Goal: Task Accomplishment & Management: Use online tool/utility

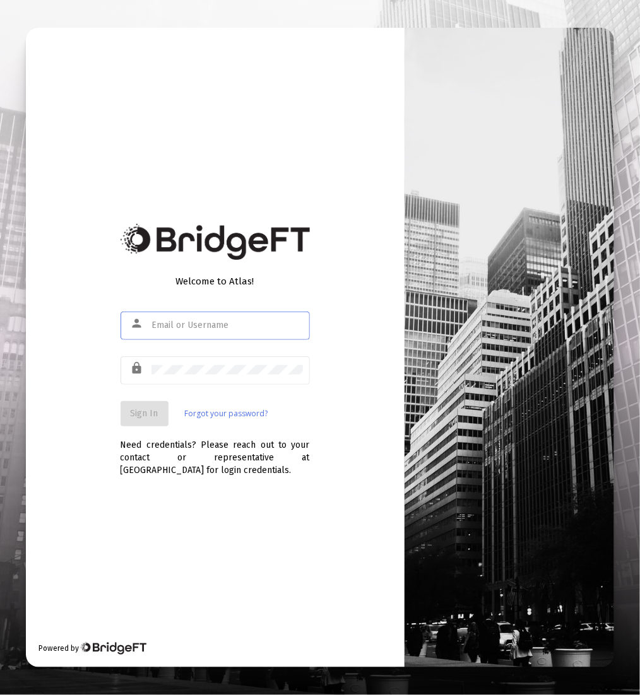
drag, startPoint x: 237, startPoint y: 345, endPoint x: 236, endPoint y: 328, distance: 17.1
click at [237, 344] on div "person" at bounding box center [214, 332] width 189 height 40
click at [235, 317] on div at bounding box center [226, 325] width 151 height 31
click at [230, 326] on input "text" at bounding box center [226, 325] width 151 height 10
drag, startPoint x: 212, startPoint y: 347, endPoint x: 187, endPoint y: 332, distance: 29.1
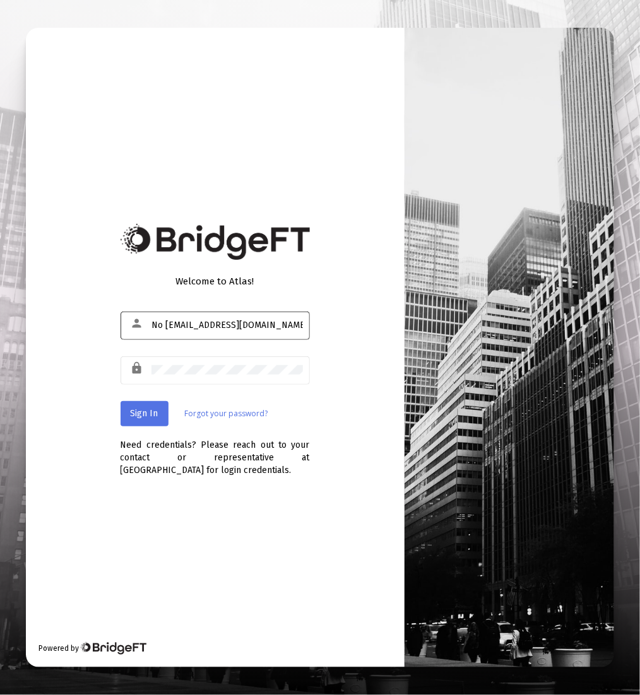
click at [211, 347] on div "person No santiagod@zoefin.com" at bounding box center [214, 332] width 189 height 40
click at [187, 332] on div "No santiagod@zoefin.com" at bounding box center [226, 325] width 151 height 31
click at [162, 325] on input "No santiagod@zoefin.com" at bounding box center [226, 325] width 151 height 10
drag, startPoint x: 165, startPoint y: 326, endPoint x: 120, endPoint y: 328, distance: 44.8
click at [120, 328] on div "person No santiagod@zoefin.com" at bounding box center [214, 325] width 189 height 31
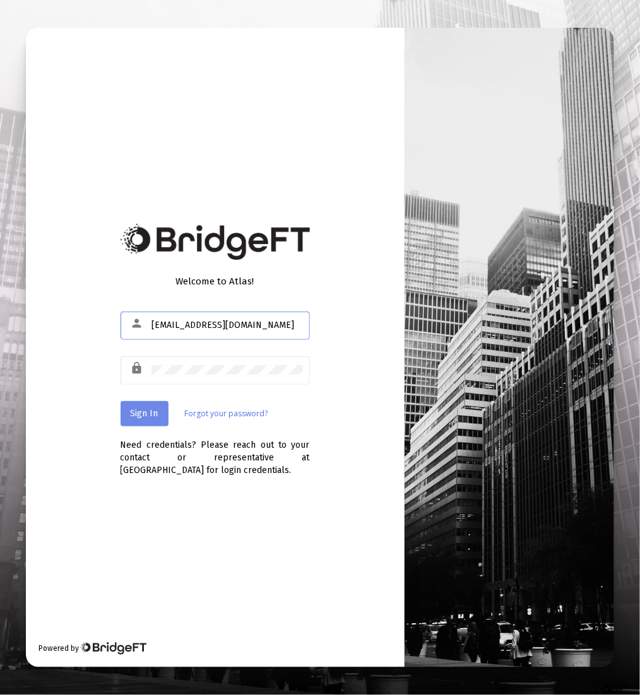
type input "santiagod@zoefin.com"
click at [143, 408] on span "Sign In" at bounding box center [145, 413] width 28 height 11
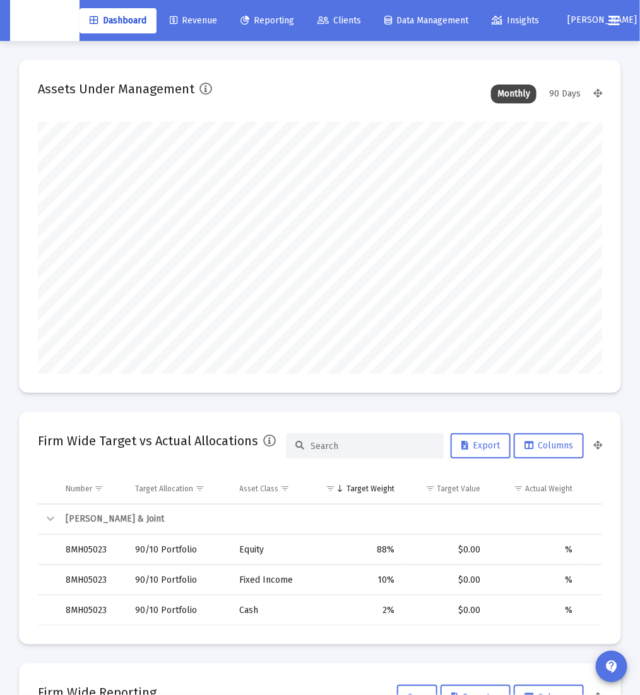
click at [226, 28] on link "Revenue" at bounding box center [193, 20] width 67 height 25
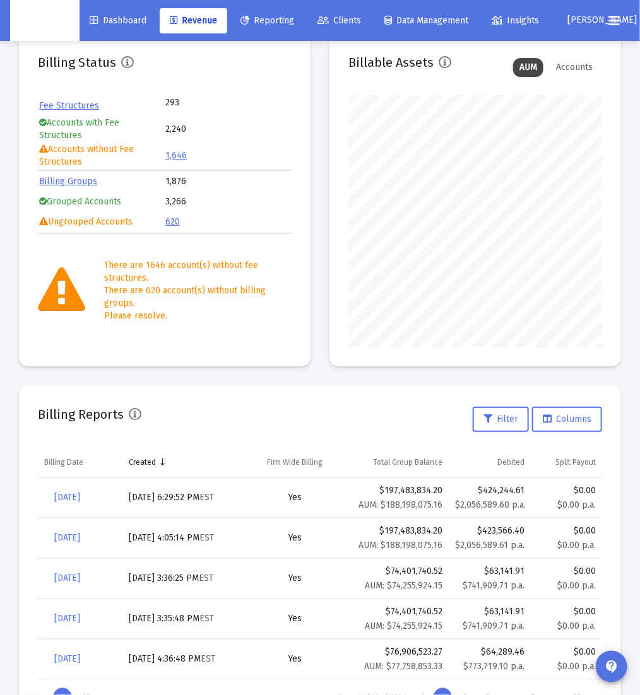
scroll to position [143, 0]
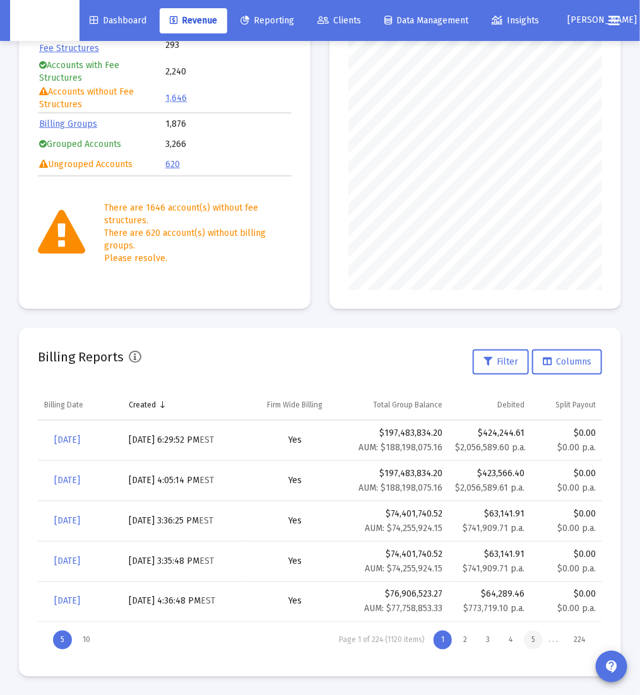
click at [534, 641] on div "5" at bounding box center [533, 640] width 19 height 19
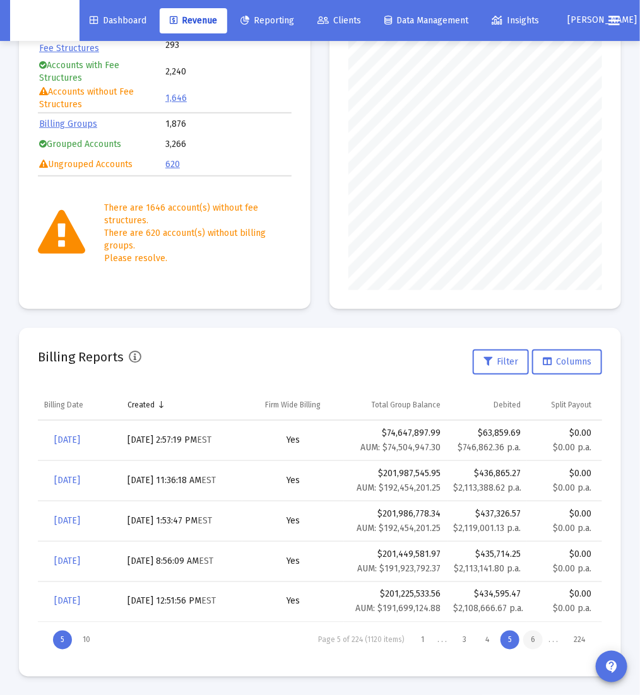
click at [532, 642] on div "6" at bounding box center [533, 640] width 20 height 19
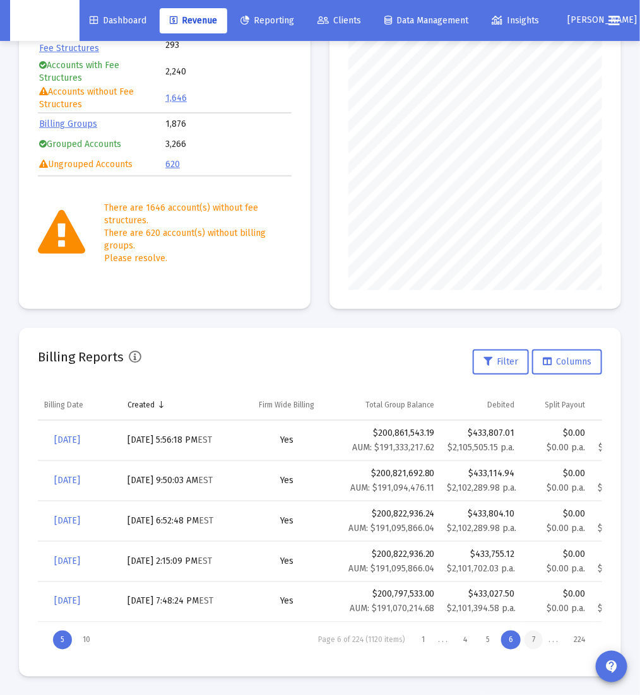
click at [534, 640] on div "7" at bounding box center [533, 640] width 18 height 19
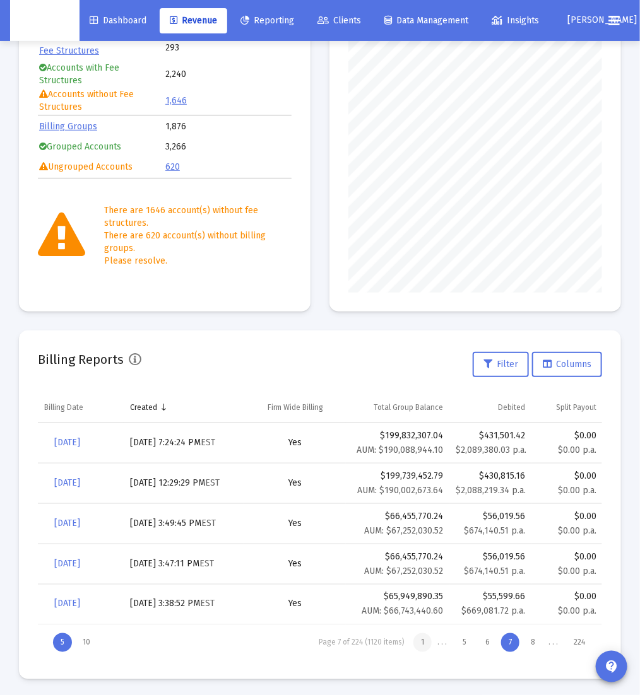
scroll to position [142, 0]
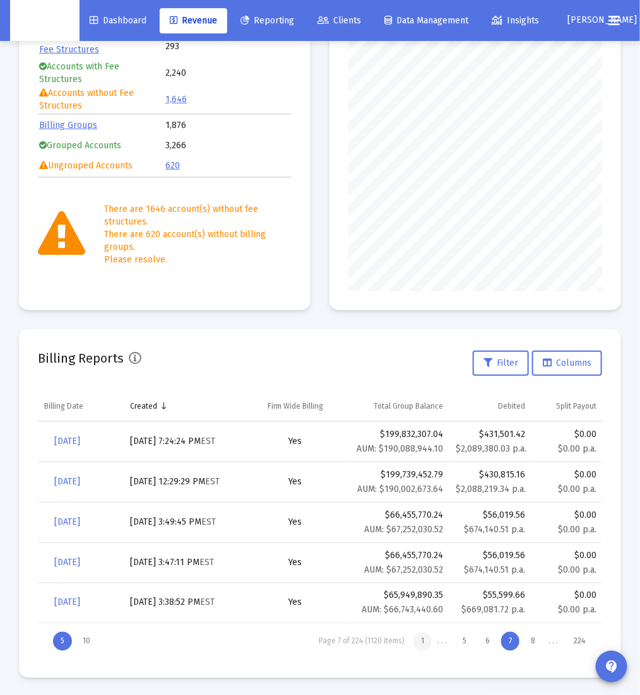
click at [426, 640] on div "1" at bounding box center [422, 641] width 18 height 19
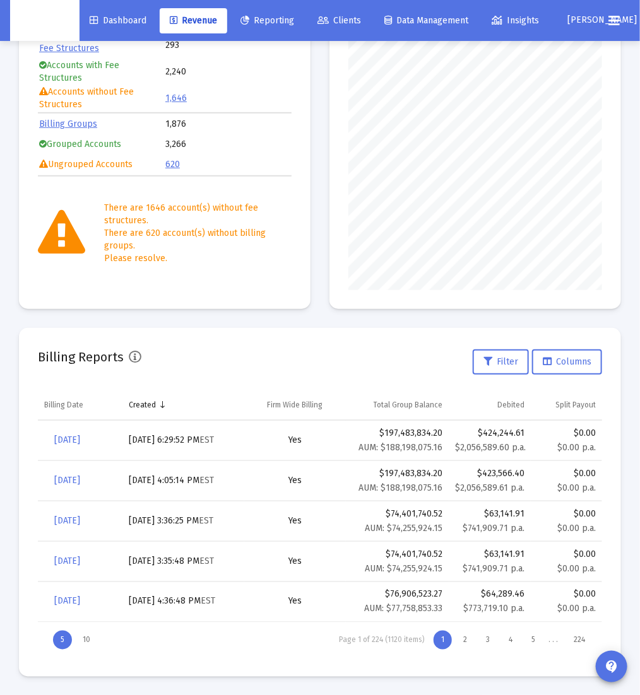
click at [519, 638] on div "4" at bounding box center [510, 640] width 19 height 19
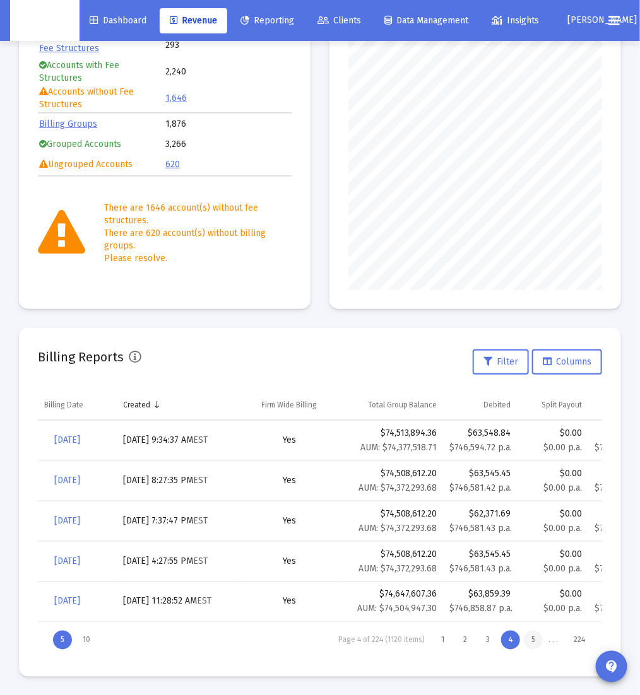
click at [527, 638] on div "5" at bounding box center [533, 640] width 19 height 19
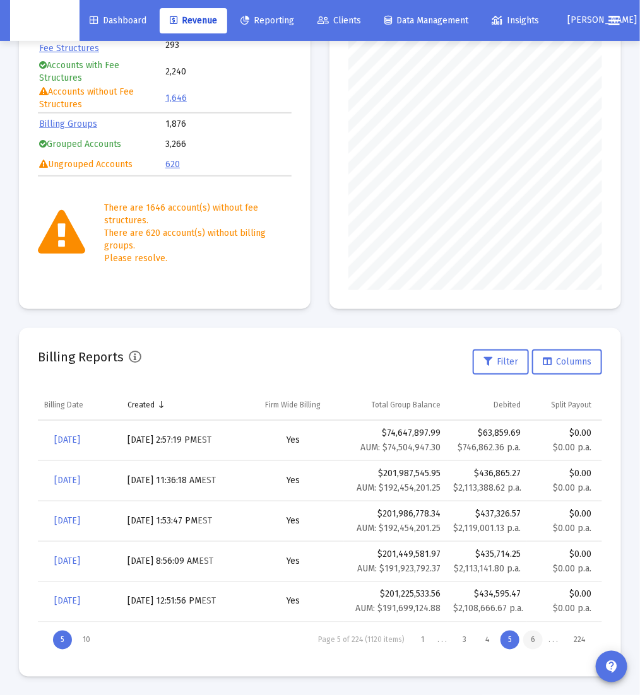
click at [537, 639] on div "6" at bounding box center [533, 640] width 20 height 19
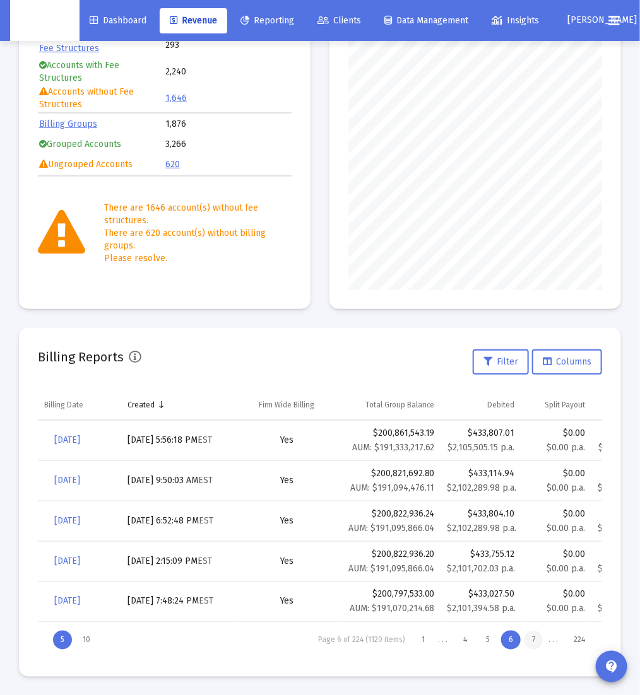
click at [535, 641] on div "7" at bounding box center [533, 640] width 18 height 19
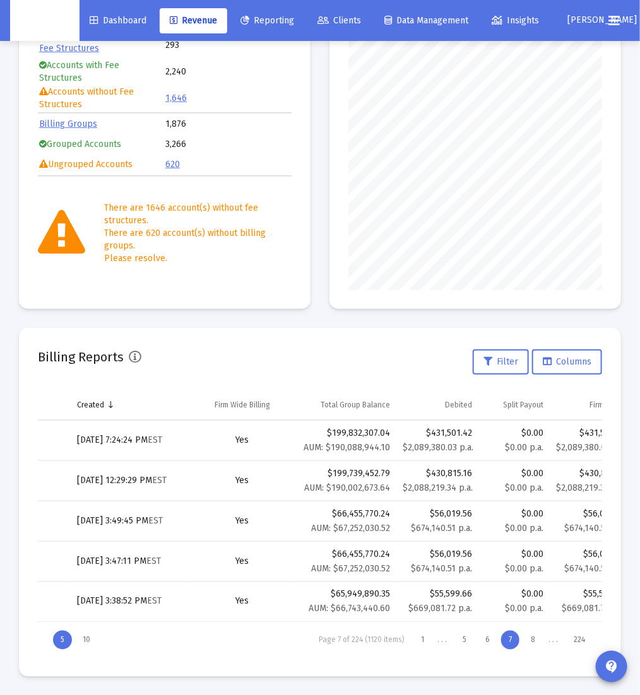
scroll to position [0, 0]
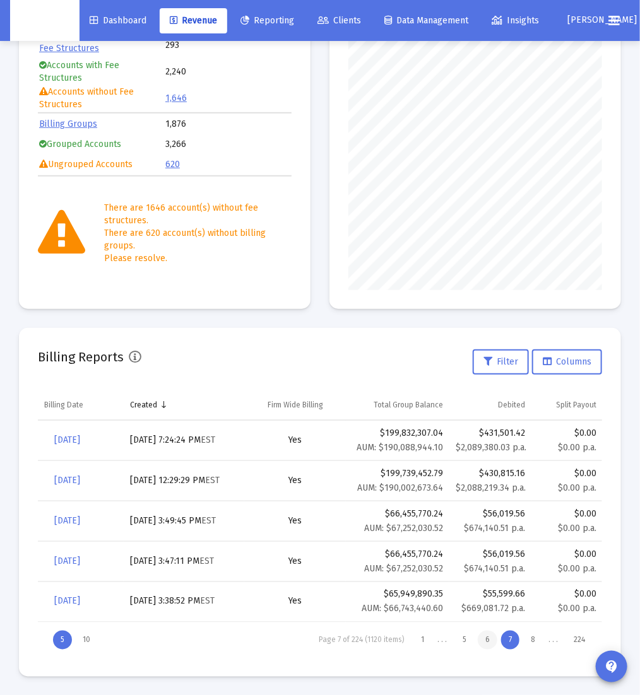
click at [490, 643] on div "6" at bounding box center [487, 640] width 20 height 19
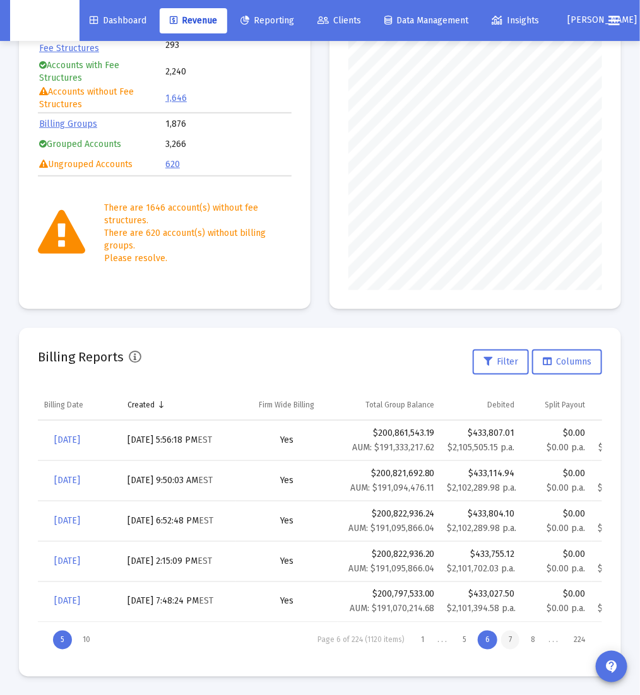
click at [515, 641] on div "7" at bounding box center [510, 640] width 18 height 19
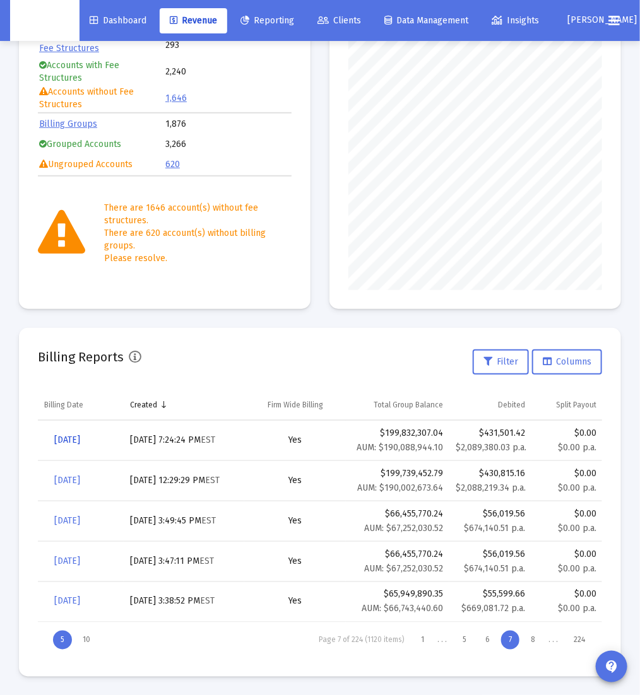
click at [79, 446] on link "[DATE]" at bounding box center [67, 440] width 46 height 25
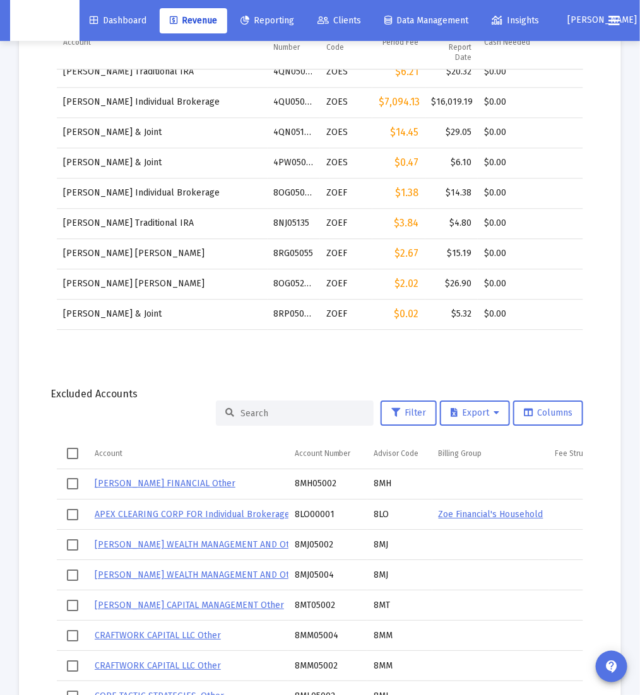
scroll to position [1390, 0]
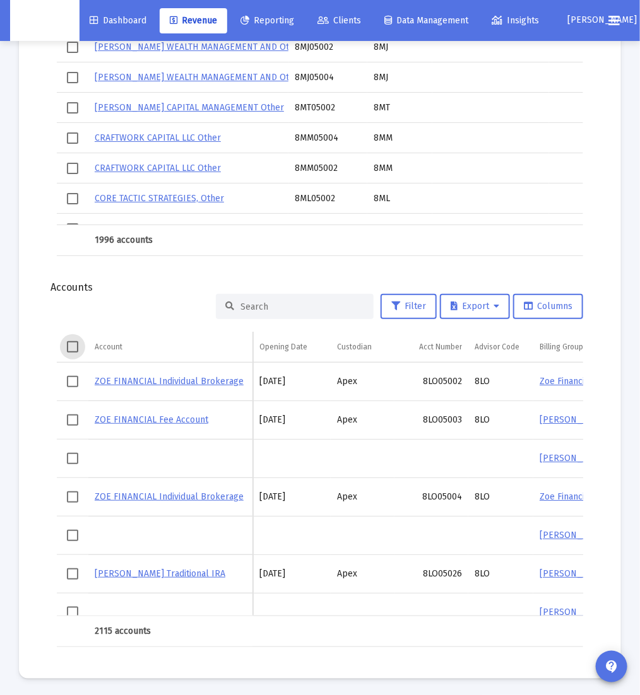
click at [72, 346] on span "Select all" at bounding box center [72, 346] width 11 height 11
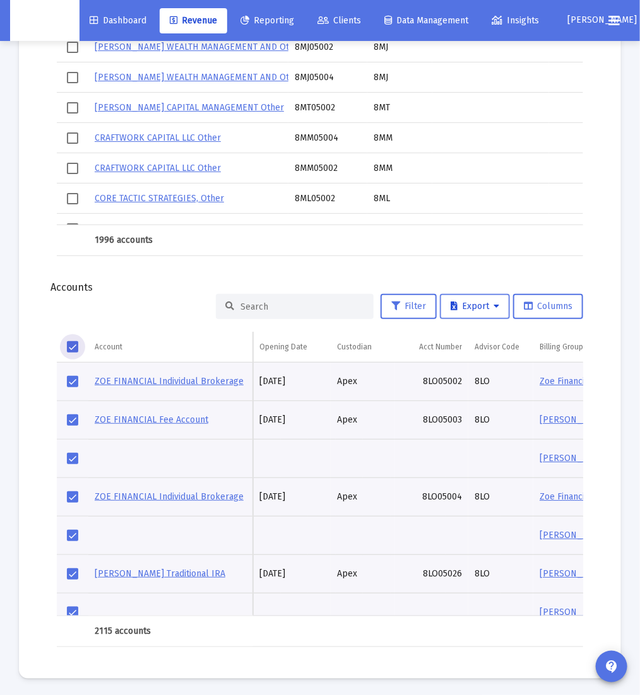
click at [507, 308] on button "Export" at bounding box center [475, 306] width 70 height 25
click at [498, 331] on button "Export All Rows" at bounding box center [481, 336] width 86 height 30
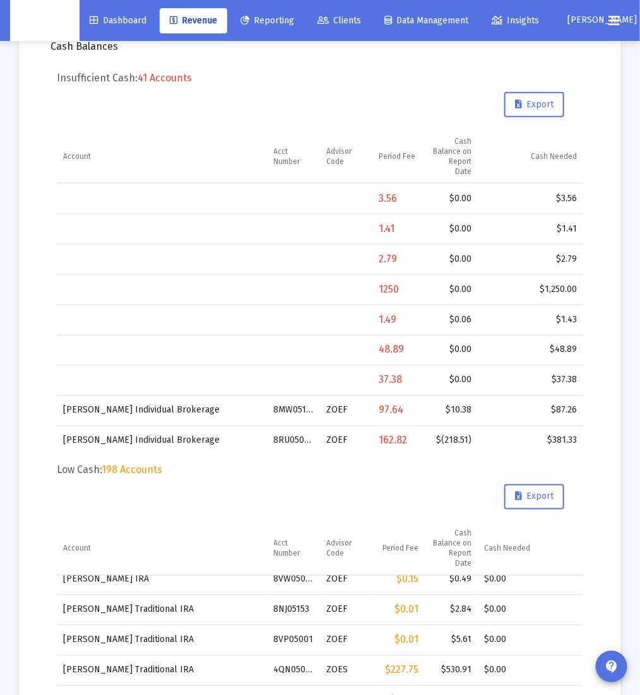
scroll to position [0, 0]
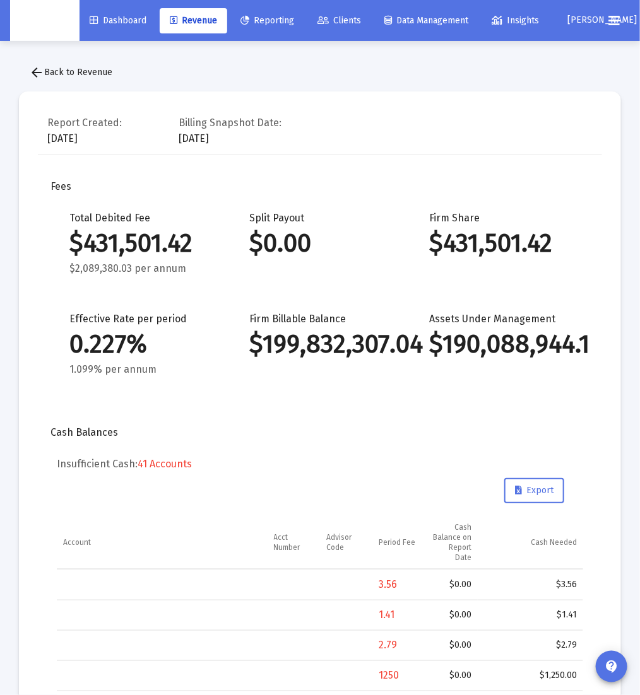
click at [202, 20] on span "Revenue" at bounding box center [193, 20] width 47 height 11
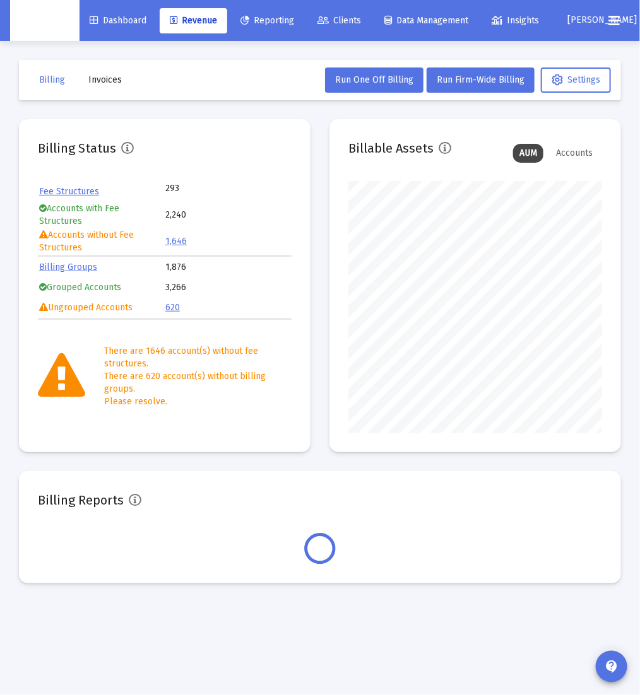
scroll to position [252, 254]
click at [587, 22] on span "[PERSON_NAME]" at bounding box center [601, 20] width 69 height 11
click at [623, 58] on span "Settings" at bounding box center [608, 53] width 37 height 30
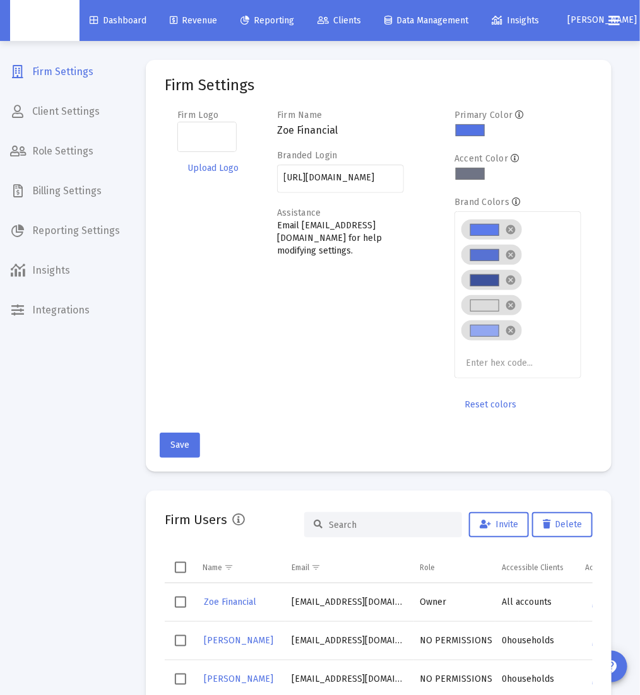
click at [71, 191] on span "Billing Settings" at bounding box center [65, 191] width 130 height 30
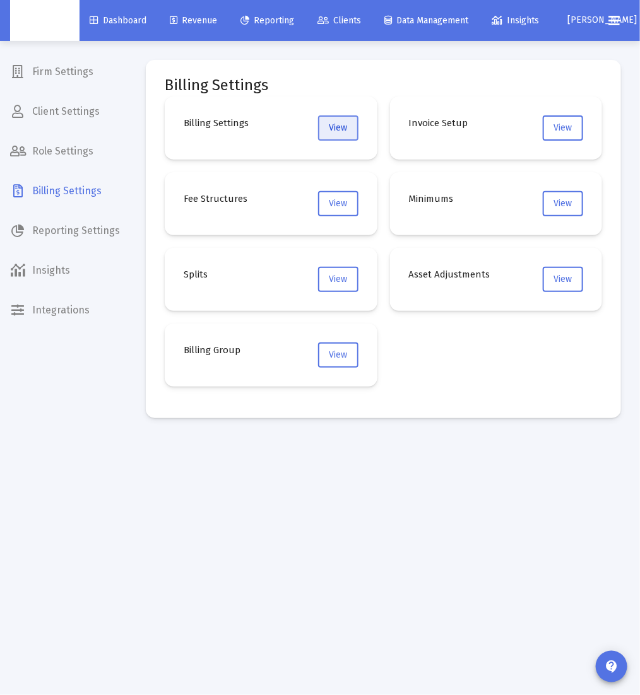
click at [332, 125] on span "View" at bounding box center [338, 127] width 18 height 11
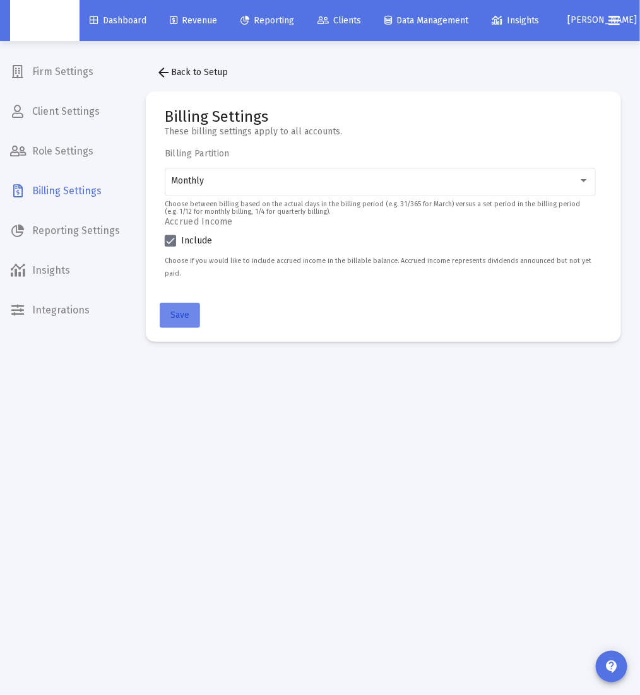
click at [190, 303] on button "Save" at bounding box center [180, 315] width 40 height 25
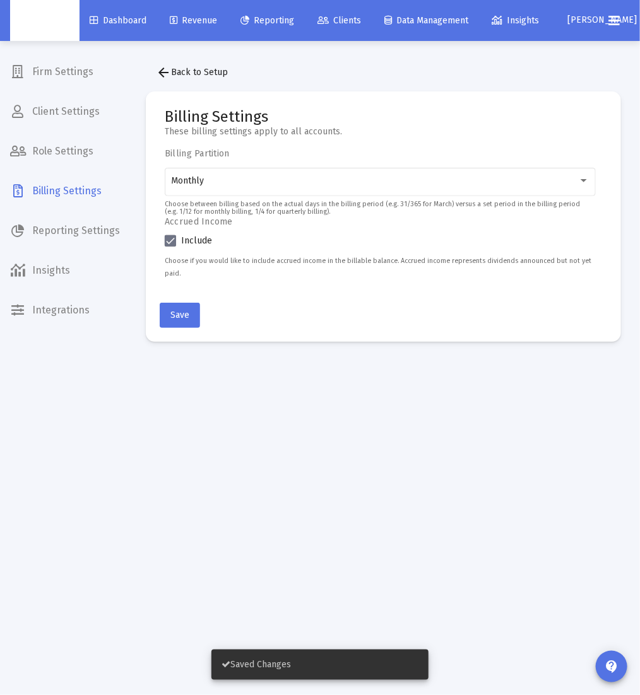
click at [163, 75] on mat-icon "arrow_back" at bounding box center [163, 72] width 15 height 15
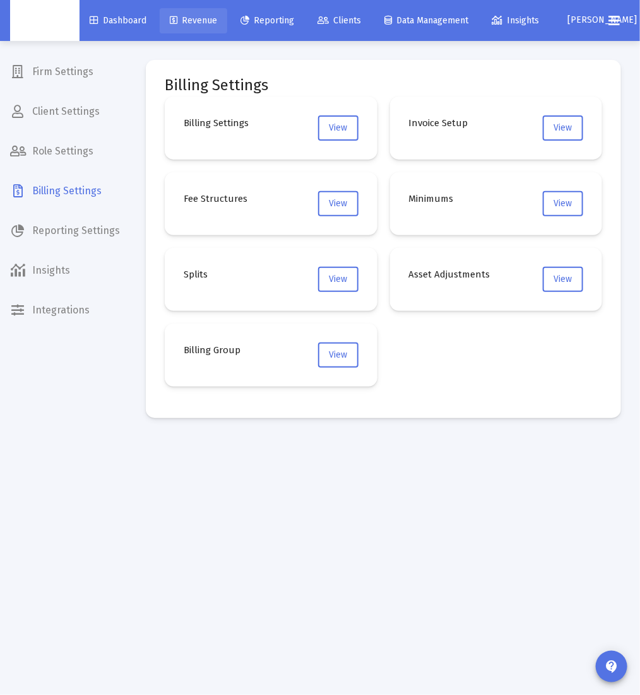
click at [184, 16] on span "Revenue" at bounding box center [193, 20] width 47 height 11
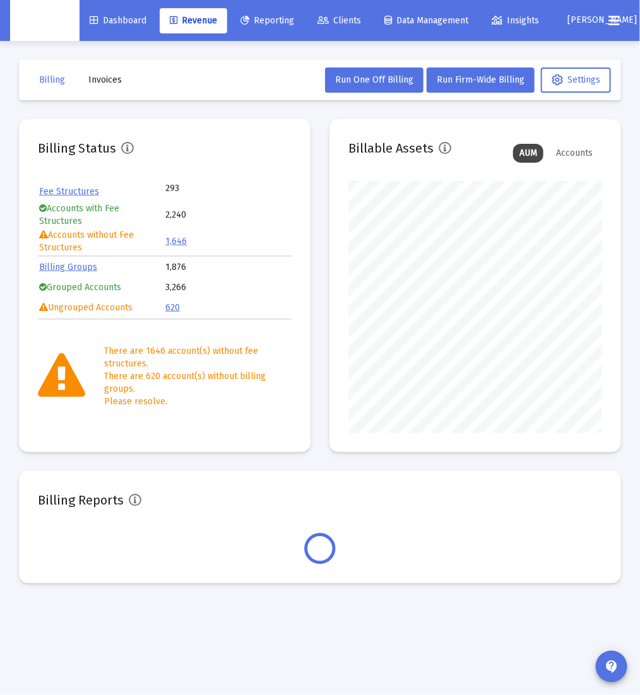
scroll to position [252, 254]
click at [493, 75] on span "Run Firm-Wide Billing" at bounding box center [480, 79] width 88 height 11
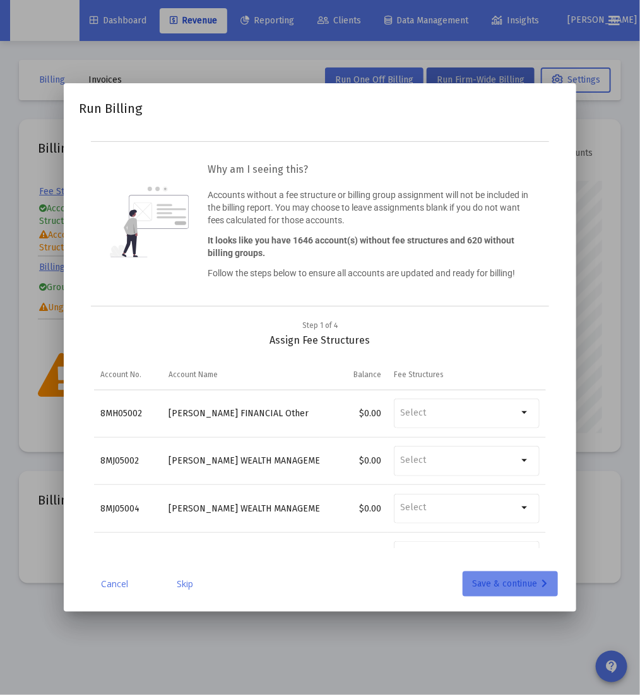
click at [496, 587] on div "Save & continue" at bounding box center [509, 583] width 75 height 25
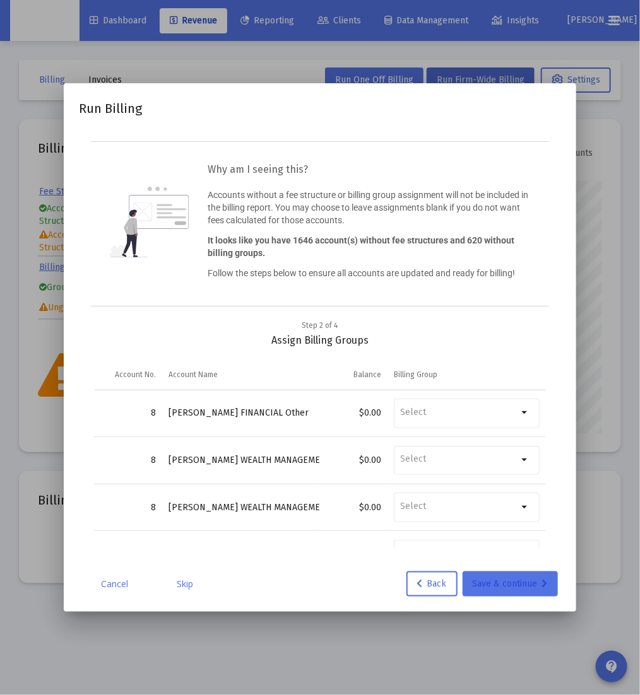
click at [496, 587] on div "Save & continue" at bounding box center [509, 583] width 75 height 25
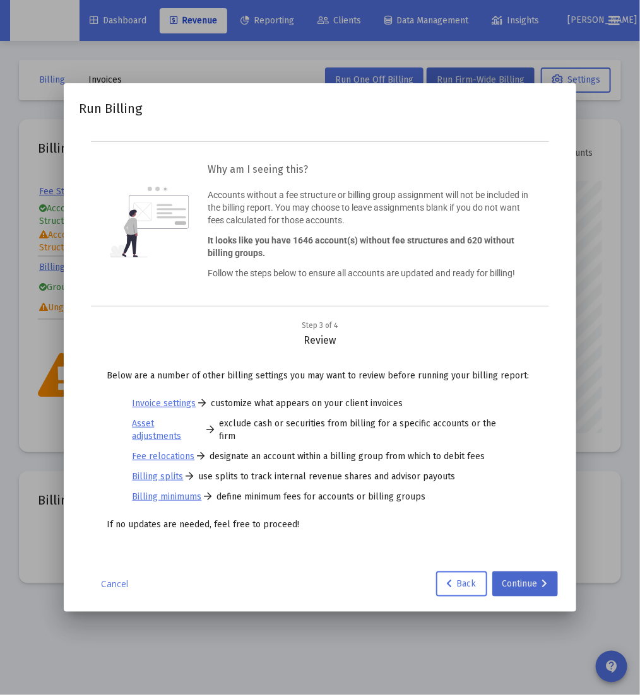
click at [496, 587] on button "Continue" at bounding box center [525, 583] width 66 height 25
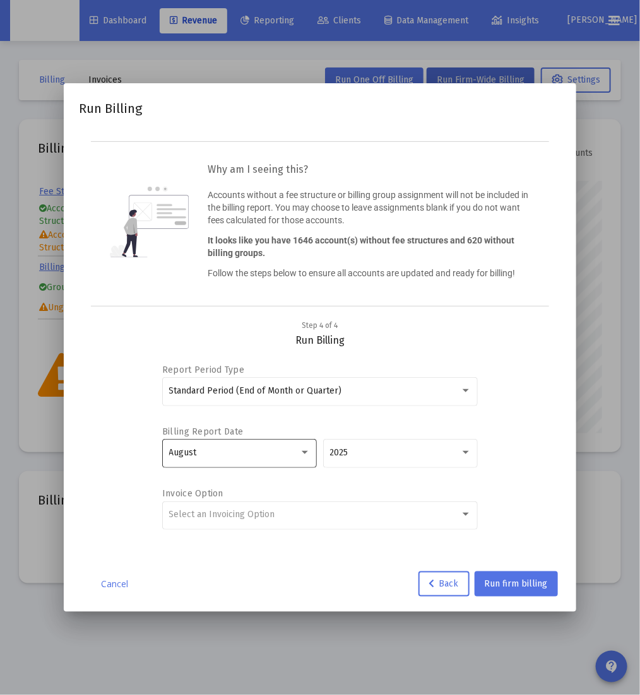
click at [317, 460] on div "August 2025" at bounding box center [319, 459] width 315 height 45
click at [313, 460] on div "August" at bounding box center [239, 452] width 155 height 31
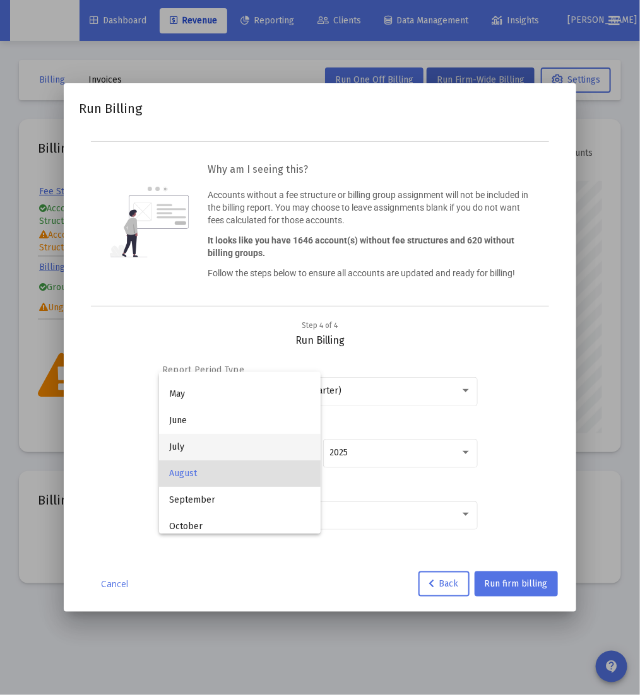
scroll to position [98, 0]
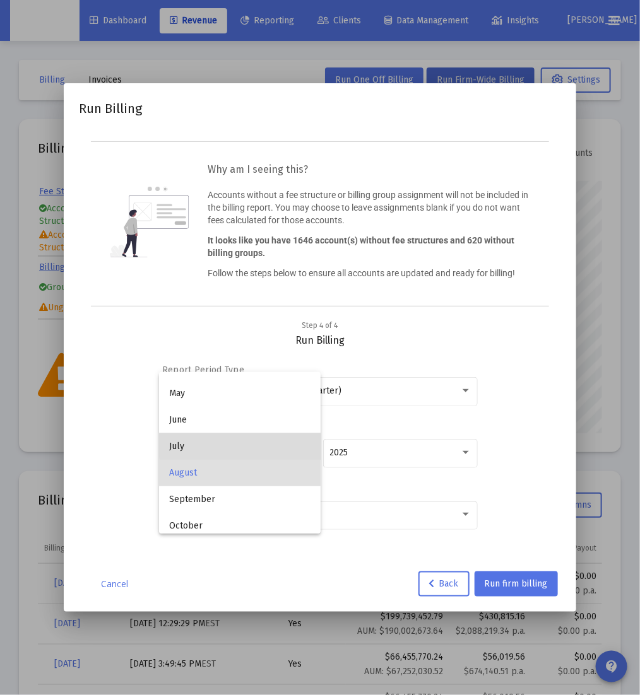
click at [259, 436] on span "July" at bounding box center [239, 446] width 141 height 26
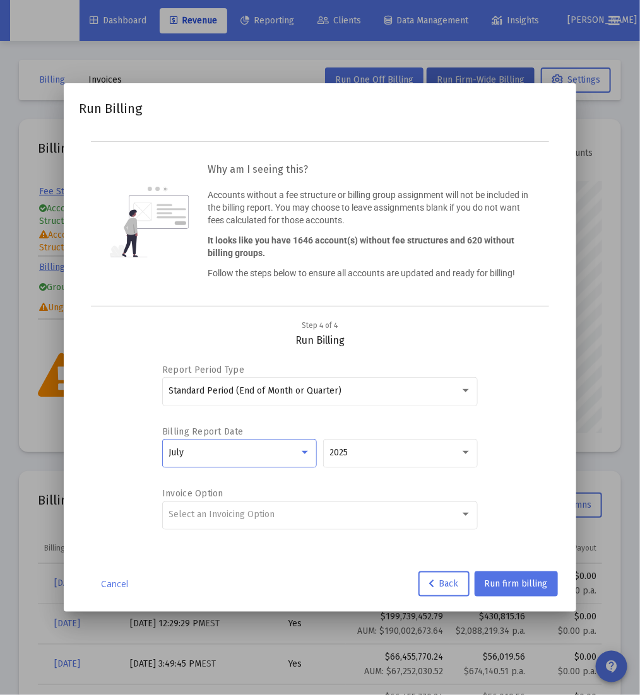
click at [252, 449] on div "July" at bounding box center [234, 453] width 130 height 10
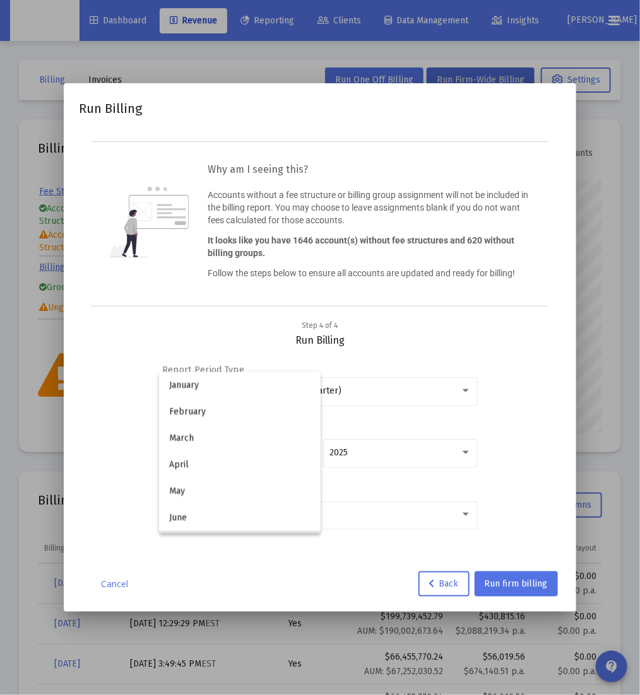
scroll to position [91, 0]
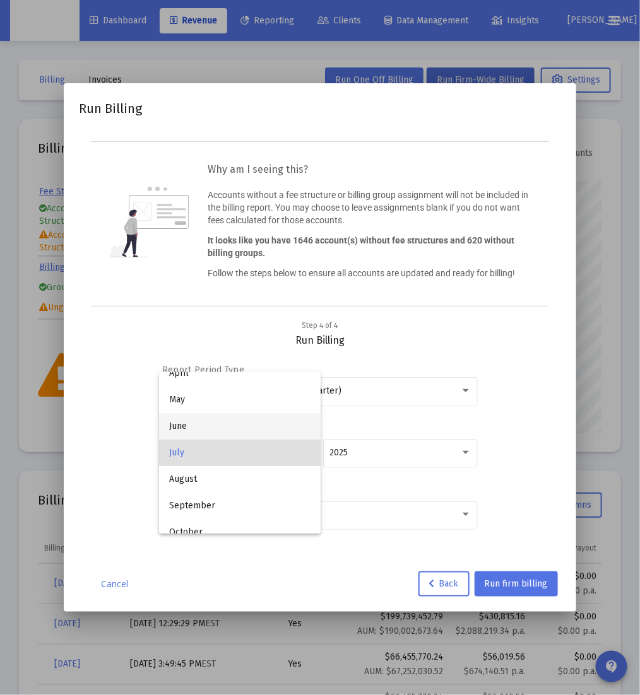
click at [249, 424] on span "June" at bounding box center [239, 426] width 141 height 26
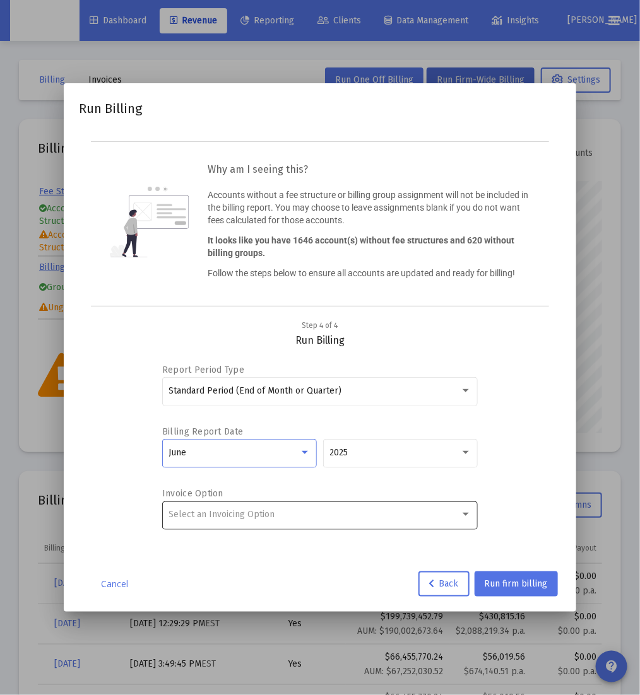
click at [282, 525] on div "Select an Invoicing Option" at bounding box center [320, 514] width 302 height 31
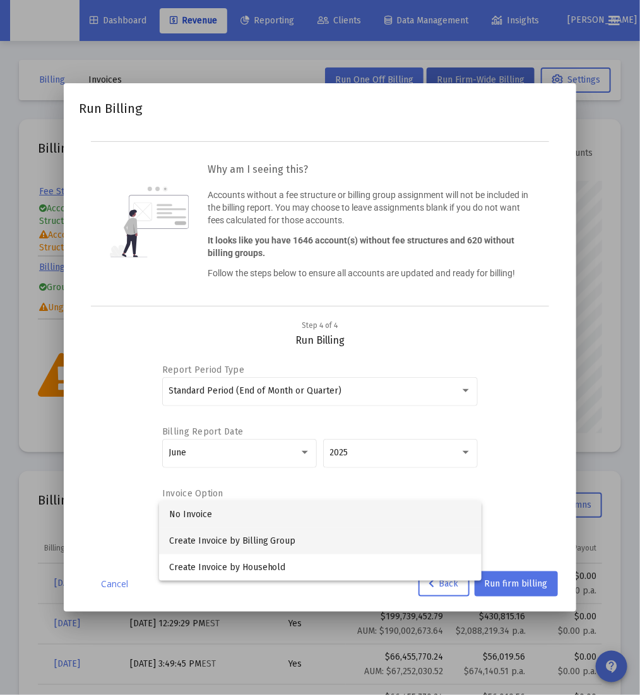
click at [276, 543] on span "Create Invoice by Billing Group" at bounding box center [320, 541] width 302 height 26
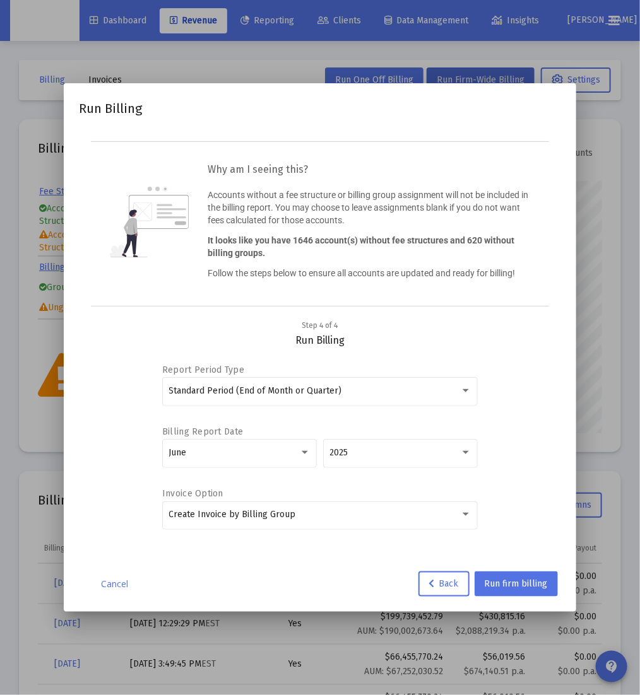
click at [547, 472] on div "Step 4 of 4 Assign Fee Structures Account No. Account Name Balance Fee Structur…" at bounding box center [319, 441] width 481 height 245
click at [534, 585] on span "Run firm billing" at bounding box center [515, 583] width 63 height 11
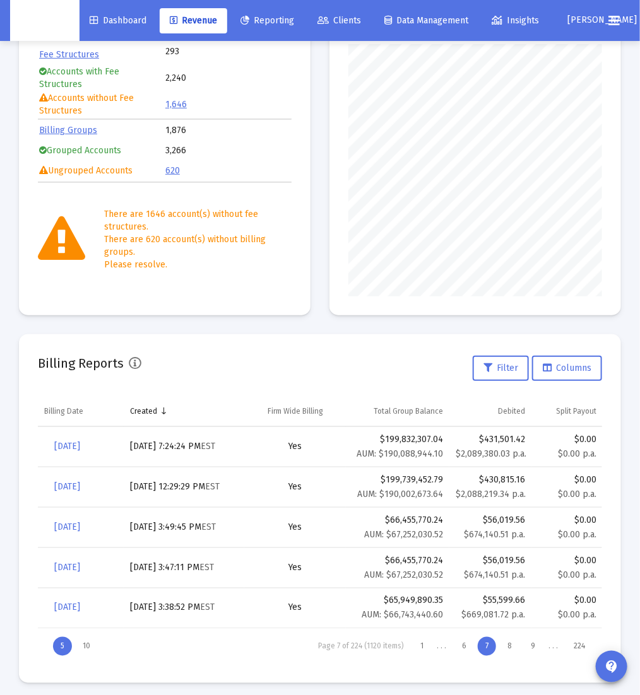
scroll to position [143, 0]
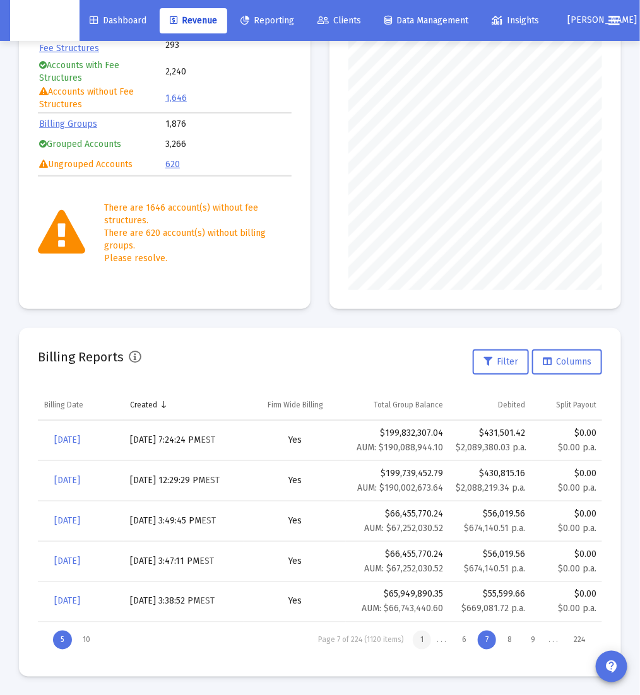
click at [423, 640] on div "1" at bounding box center [422, 640] width 18 height 19
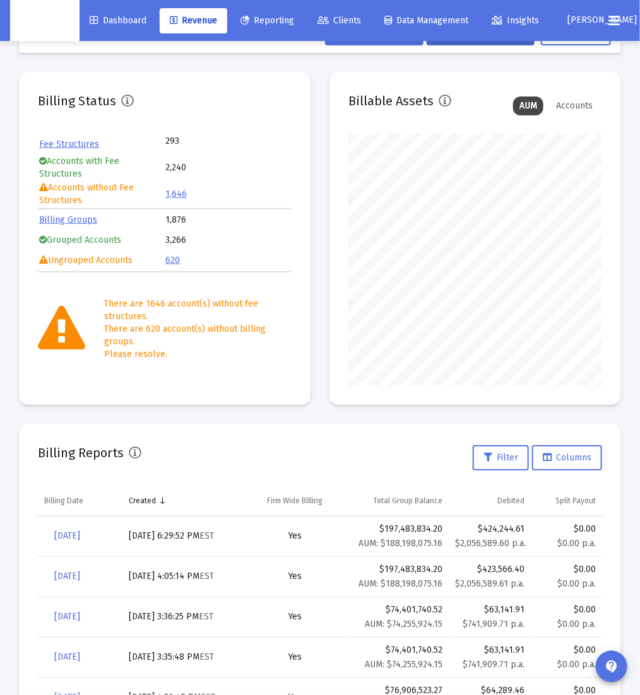
scroll to position [0, 0]
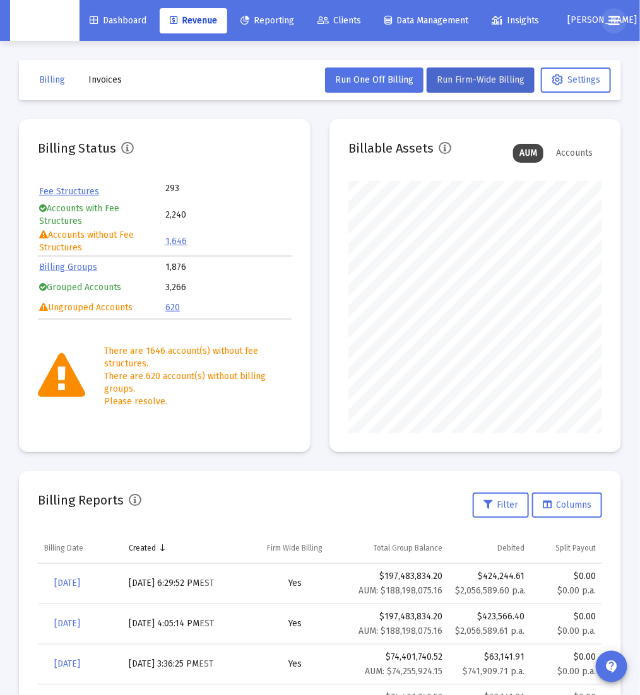
click at [619, 19] on icon at bounding box center [613, 20] width 11 height 15
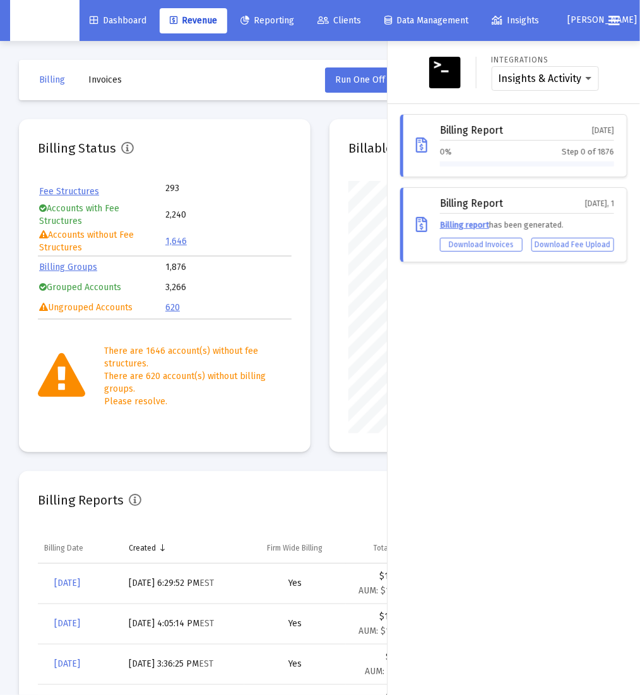
click at [552, 25] on div "Dashboard Revenue Reporting Clients Data Management Insights" at bounding box center [315, 20] width 472 height 25
click at [590, 20] on span "[PERSON_NAME]" at bounding box center [601, 20] width 69 height 11
click at [602, 44] on span "Settings" at bounding box center [608, 53] width 37 height 30
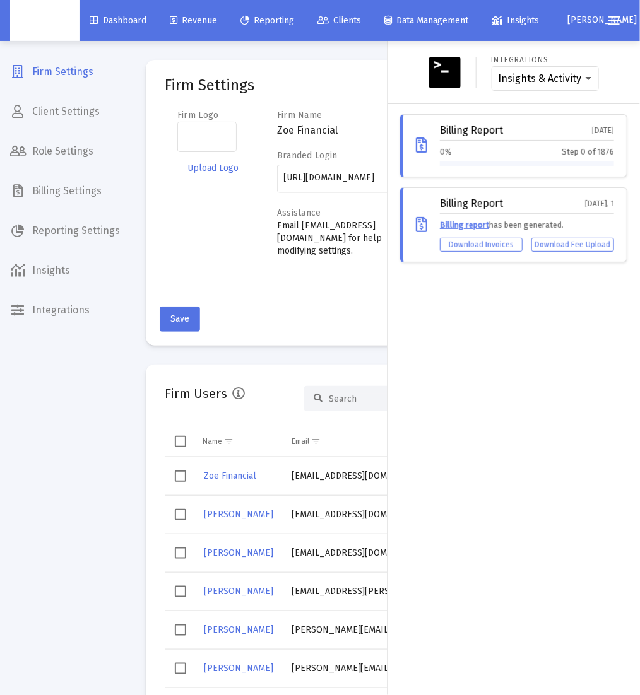
click at [87, 78] on div at bounding box center [320, 347] width 640 height 695
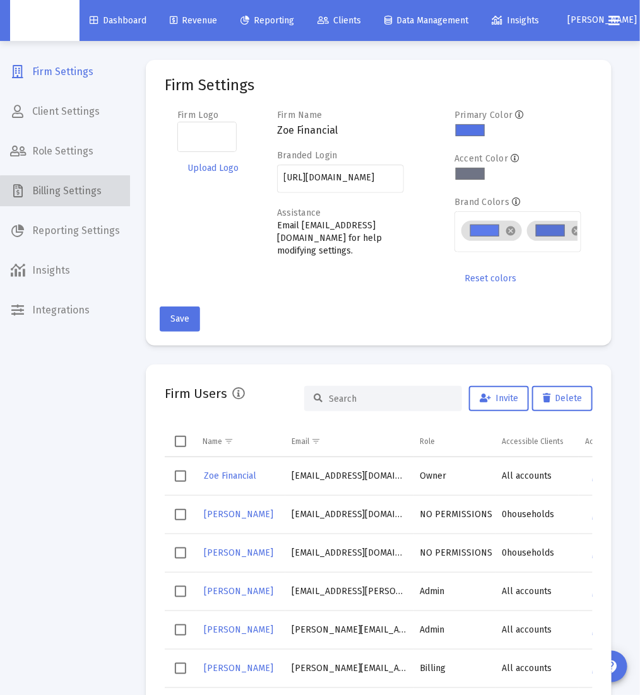
click at [81, 201] on span "Billing Settings" at bounding box center [65, 191] width 130 height 30
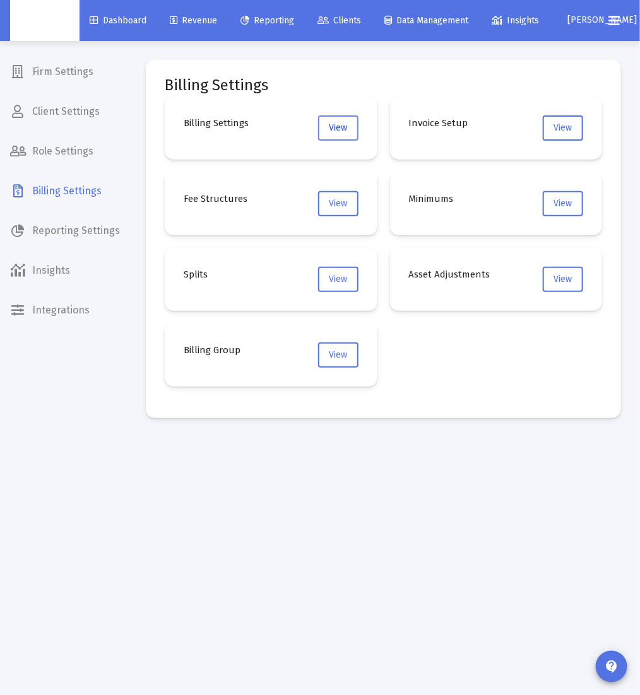
click at [331, 127] on span "View" at bounding box center [338, 127] width 18 height 11
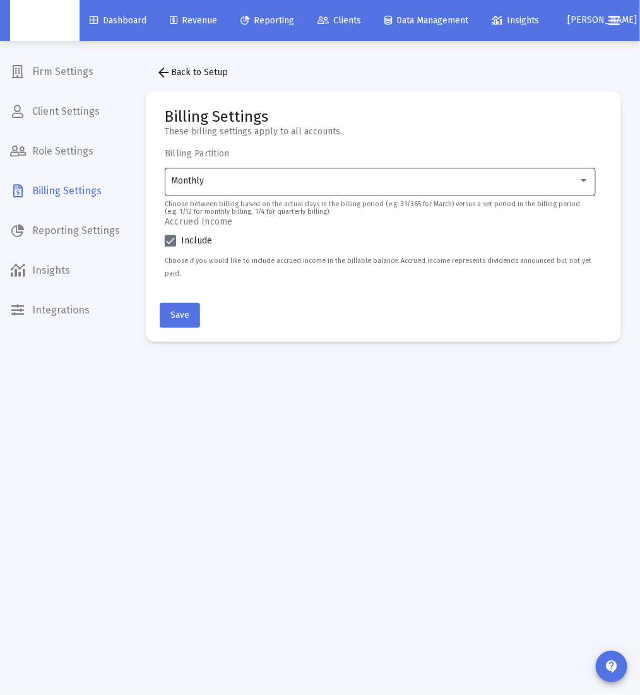
click at [270, 186] on div "Monthly" at bounding box center [381, 180] width 418 height 31
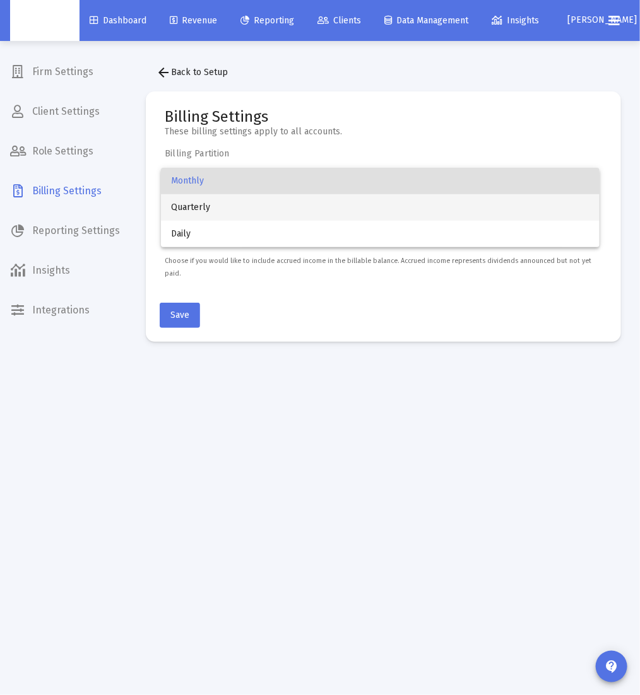
click at [260, 202] on span "Quarterly" at bounding box center [380, 207] width 418 height 26
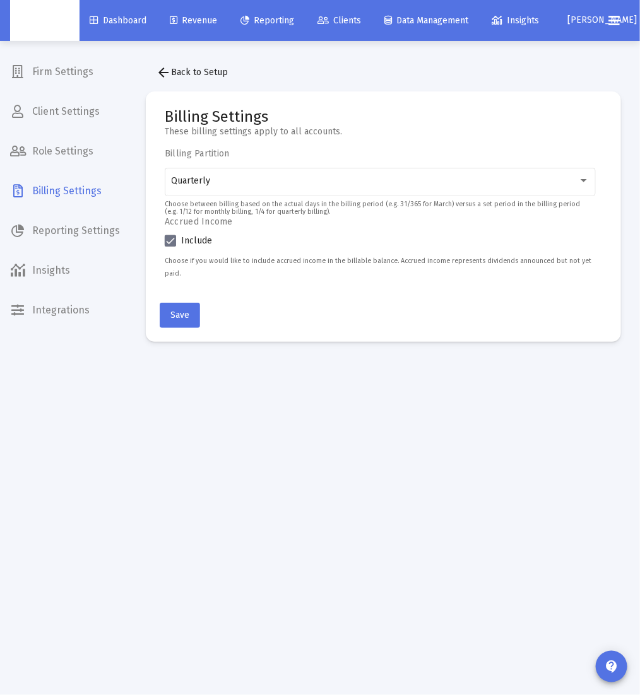
drag, startPoint x: 278, startPoint y: 301, endPoint x: 222, endPoint y: 313, distance: 57.4
click at [278, 302] on mat-card-actions "Save" at bounding box center [383, 313] width 447 height 30
click at [186, 310] on span "Save" at bounding box center [179, 315] width 19 height 11
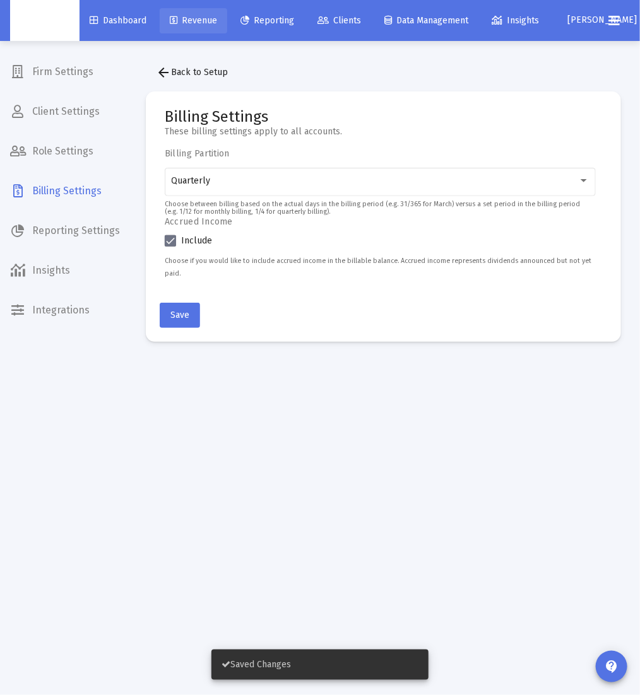
click at [199, 22] on span "Revenue" at bounding box center [193, 20] width 47 height 11
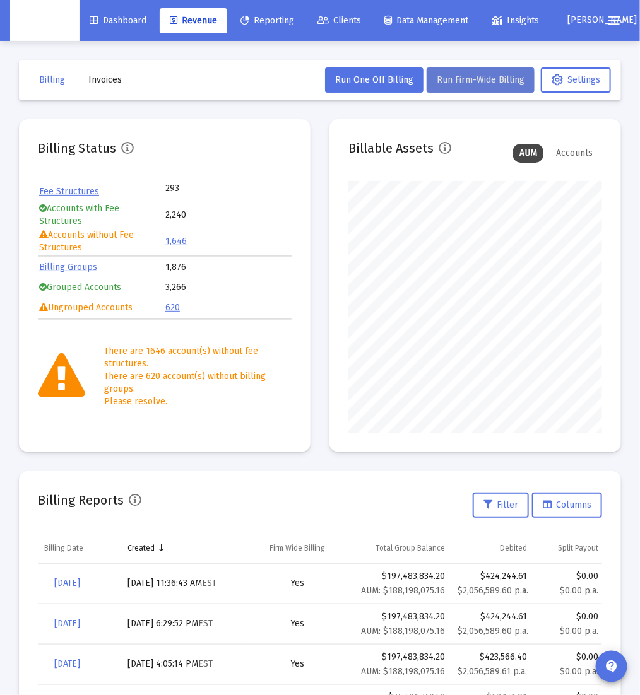
click at [471, 86] on button "Run Firm-Wide Billing" at bounding box center [480, 79] width 108 height 25
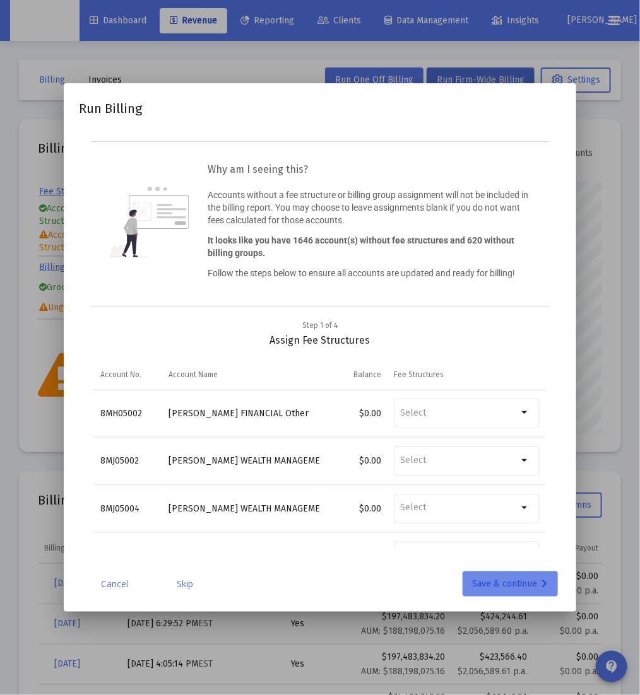
click at [496, 588] on div "Save & continue" at bounding box center [509, 583] width 75 height 25
click at [511, 590] on div "Save & continue" at bounding box center [509, 583] width 75 height 25
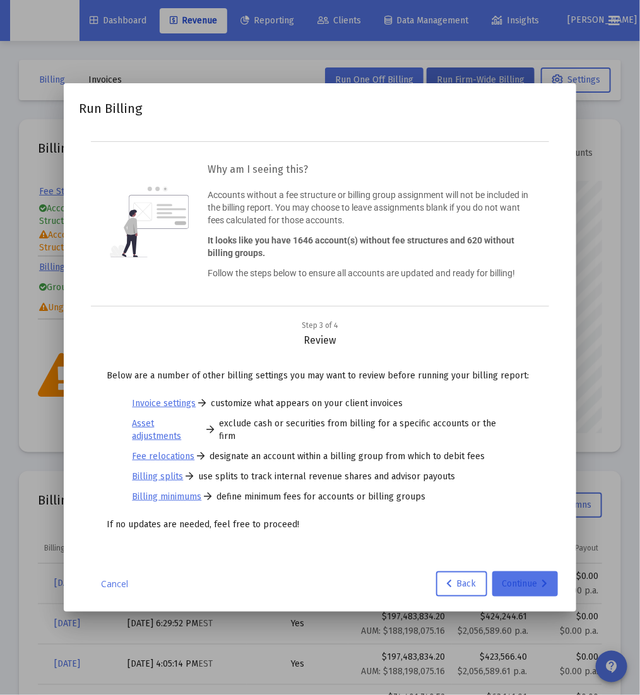
click at [511, 590] on div "Continue" at bounding box center [524, 583] width 45 height 25
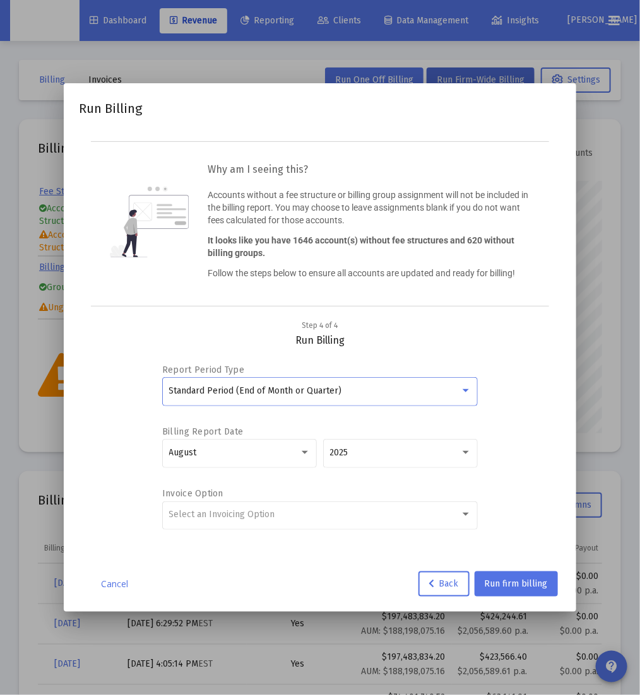
click at [431, 395] on div "Standard Period (End of Month or Quarter)" at bounding box center [314, 391] width 291 height 10
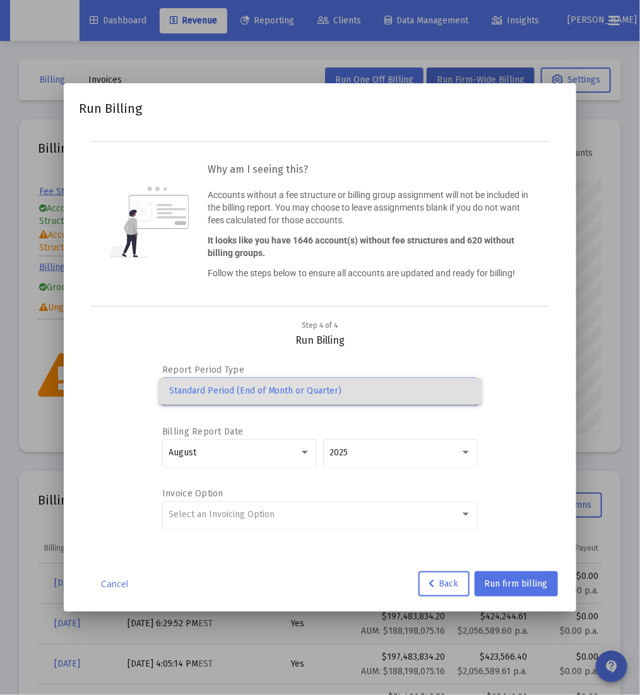
click at [307, 454] on div at bounding box center [320, 347] width 640 height 695
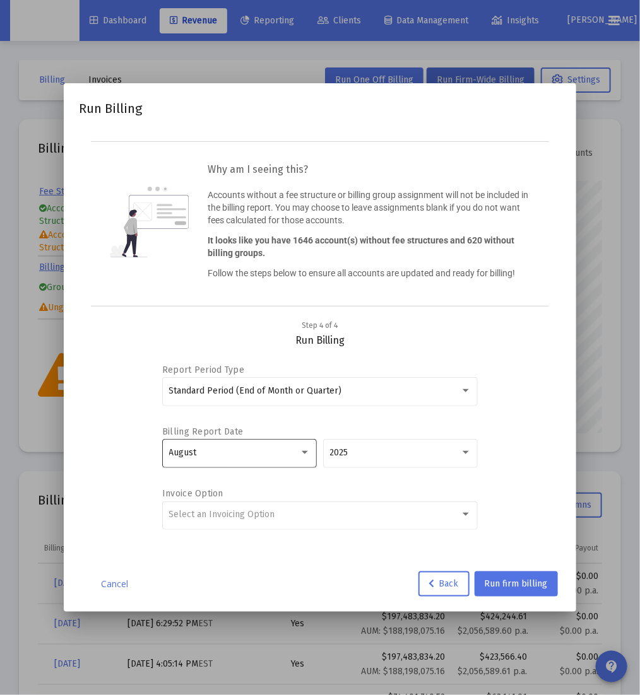
click at [297, 455] on div "August" at bounding box center [234, 453] width 130 height 10
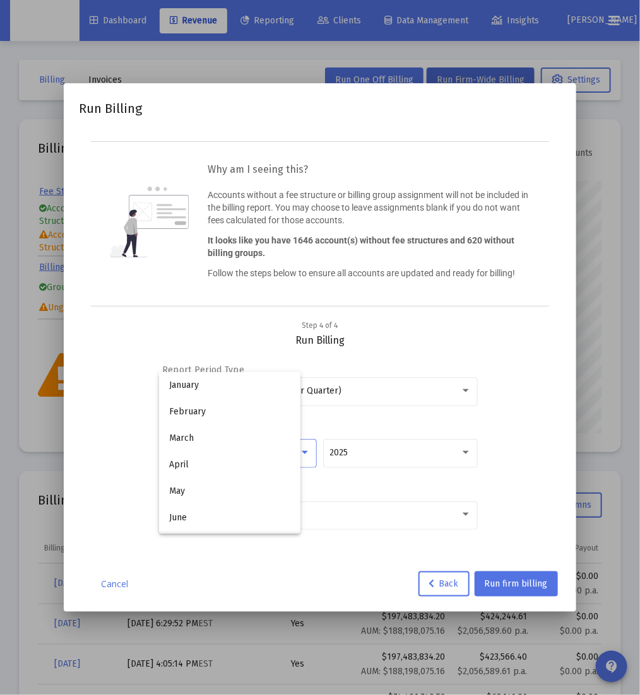
scroll to position [117, 0]
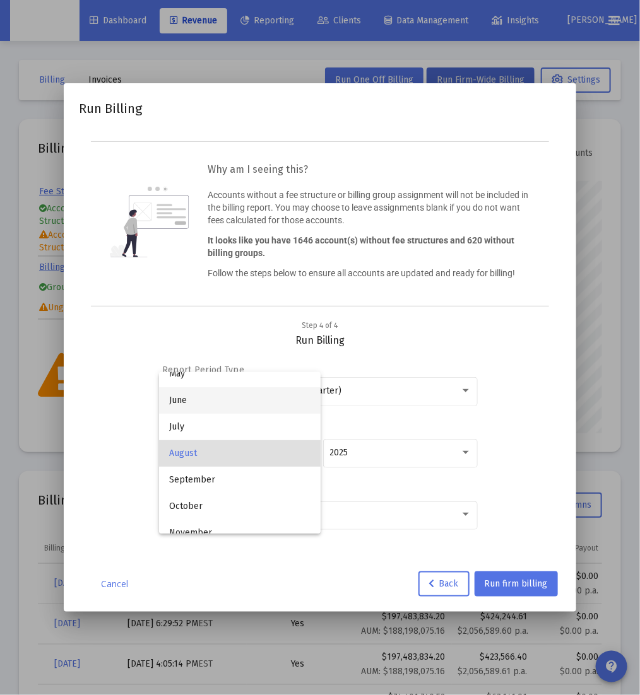
click at [264, 409] on span "June" at bounding box center [239, 400] width 141 height 26
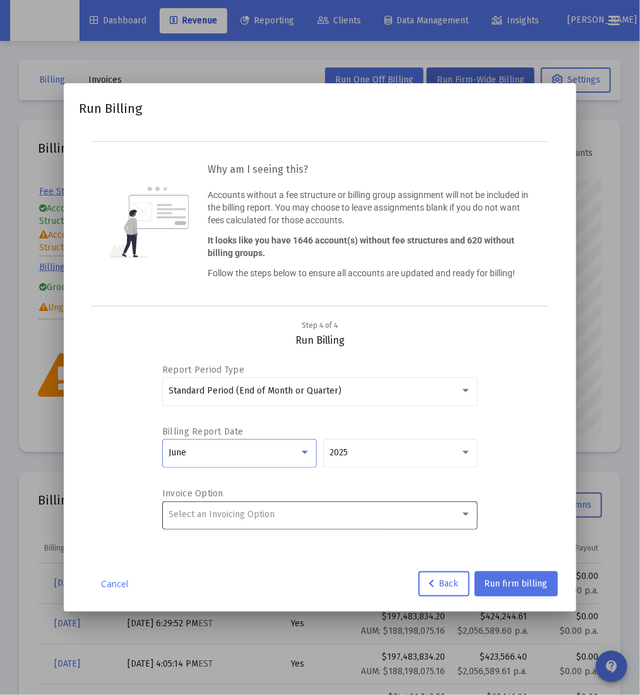
click at [297, 520] on div "Select an Invoicing Option" at bounding box center [320, 514] width 302 height 31
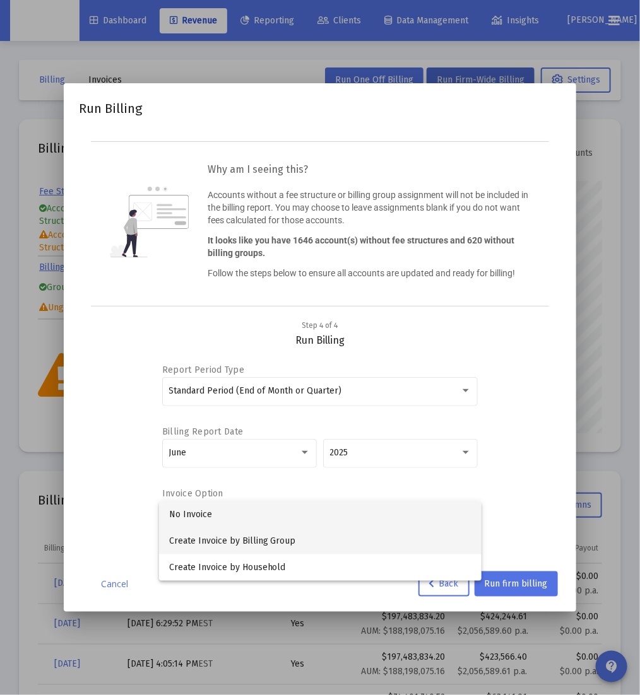
click at [292, 539] on span "Create Invoice by Billing Group" at bounding box center [320, 541] width 302 height 26
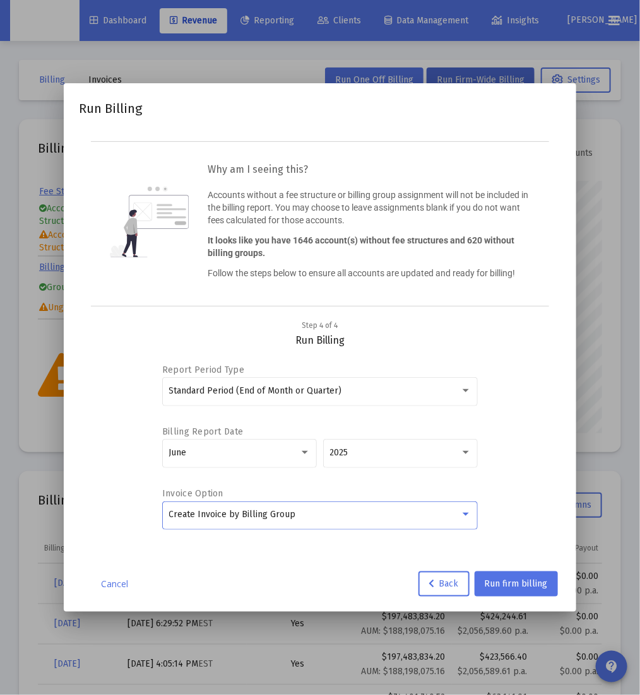
click at [563, 532] on mat-dialog-container "Run Billing Why am I seeing this? Accounts without a fee structure or billing g…" at bounding box center [320, 347] width 512 height 529
click at [524, 582] on span "Run firm billing" at bounding box center [515, 583] width 63 height 11
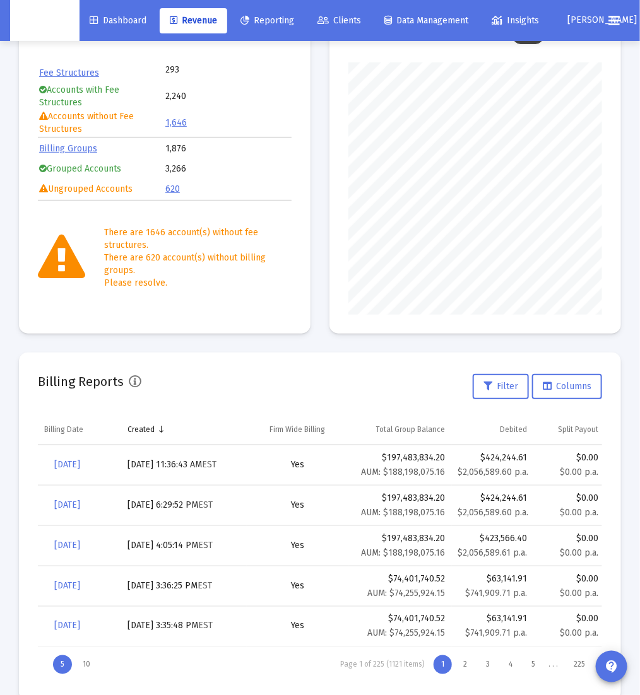
scroll to position [143, 0]
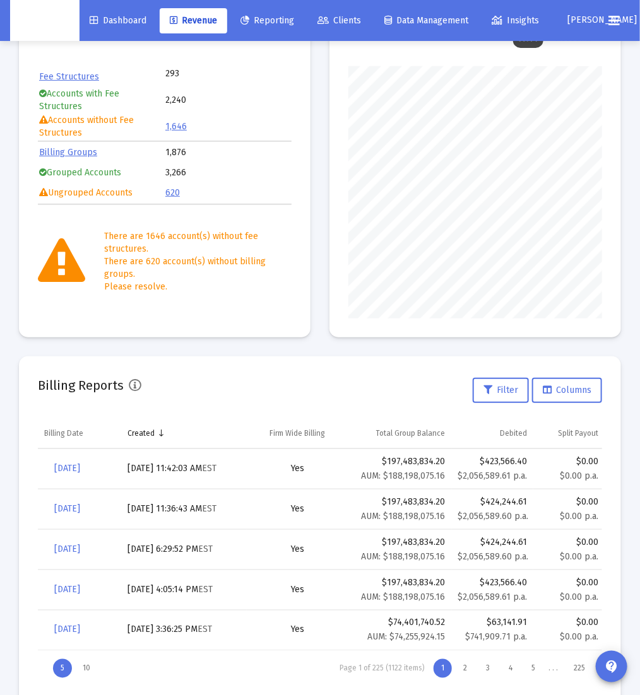
scroll to position [117, 0]
